Goal: Find specific page/section

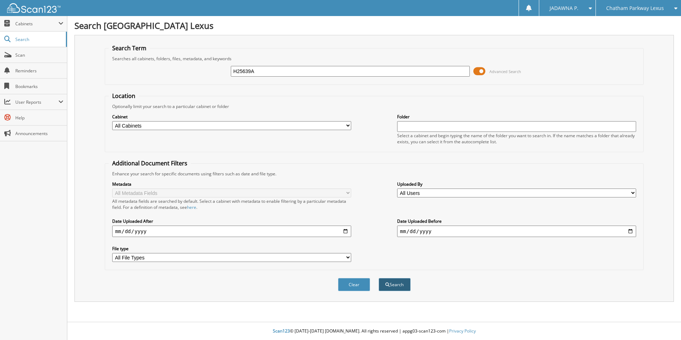
type input "H25639A"
click at [398, 287] on button "Search" at bounding box center [394, 284] width 32 height 13
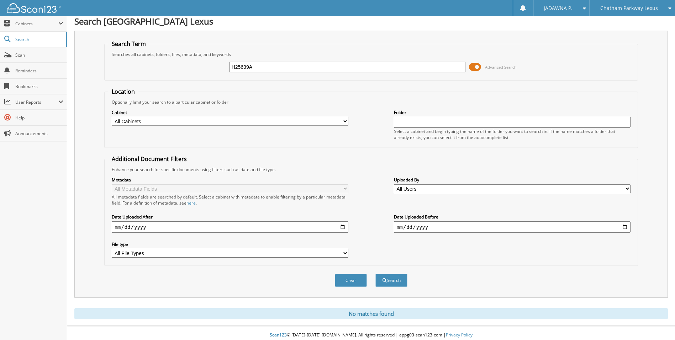
scroll to position [9, 0]
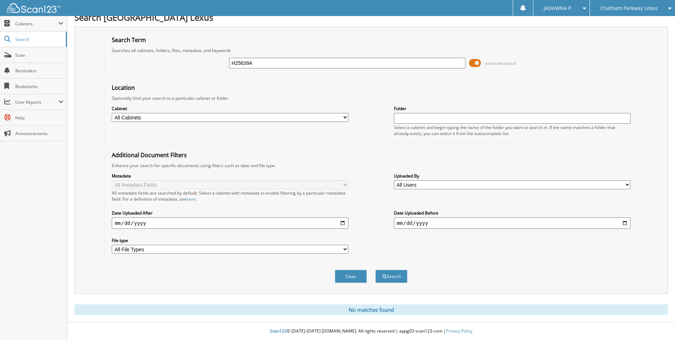
click at [625, 10] on span "Chatham Parkway Lexus" at bounding box center [630, 8] width 58 height 4
click at [624, 23] on link "Hilton Head Lexus" at bounding box center [632, 22] width 85 height 12
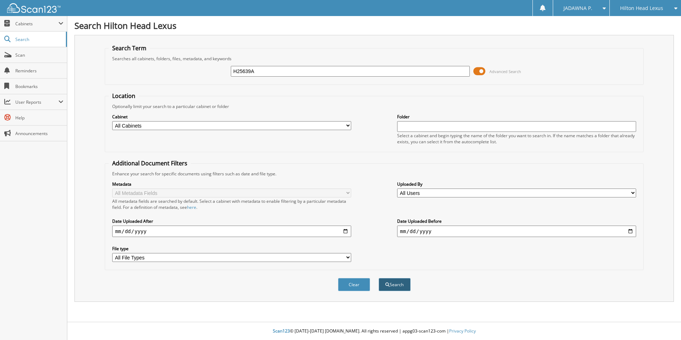
type input "H25639A"
click at [400, 287] on button "Search" at bounding box center [394, 284] width 32 height 13
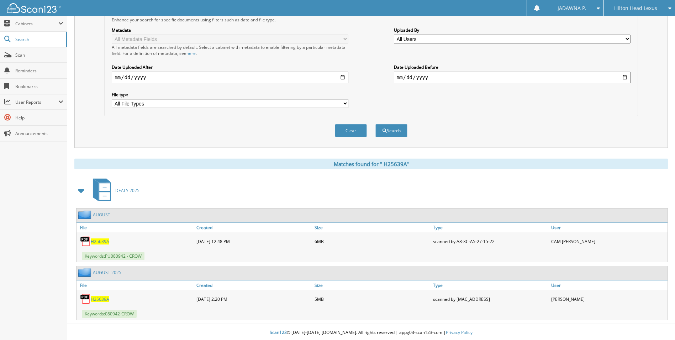
scroll to position [156, 0]
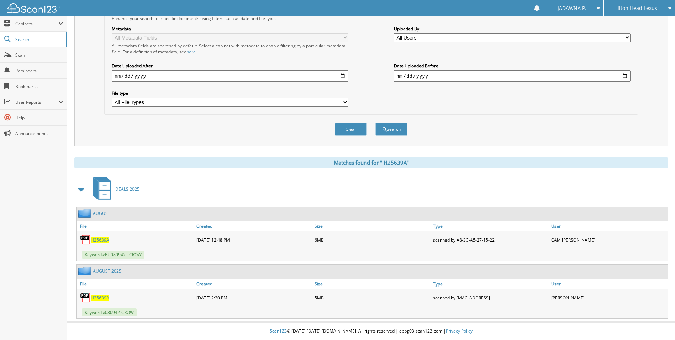
click at [104, 295] on span "H 2 5 6 3 9 A" at bounding box center [100, 297] width 19 height 6
